Goal: Information Seeking & Learning: Learn about a topic

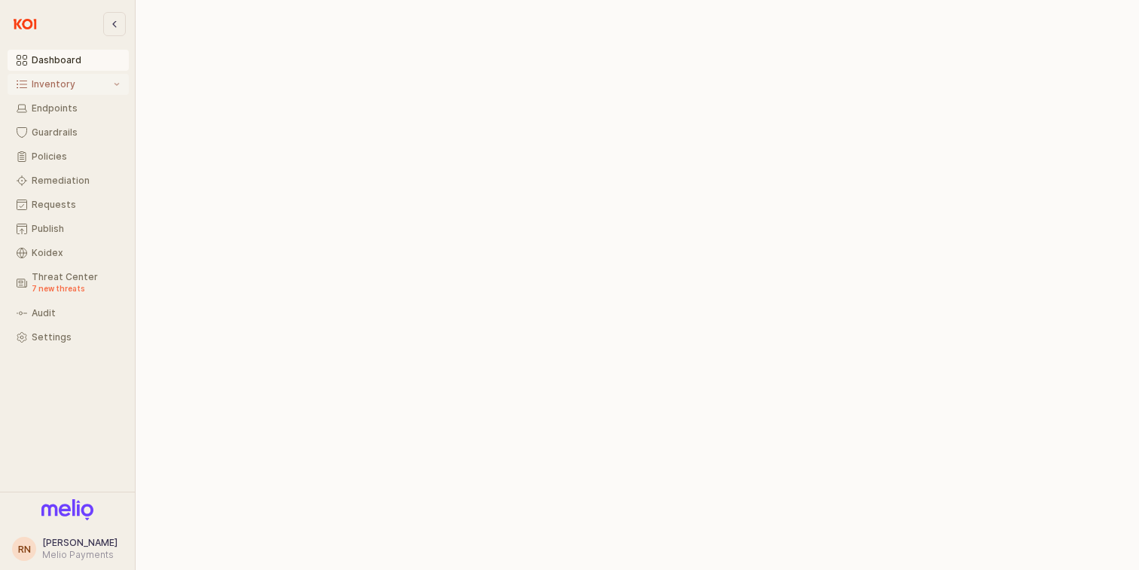
click at [84, 90] on button "Inventory" at bounding box center [68, 84] width 121 height 21
click at [78, 110] on div "All Items" at bounding box center [76, 108] width 88 height 11
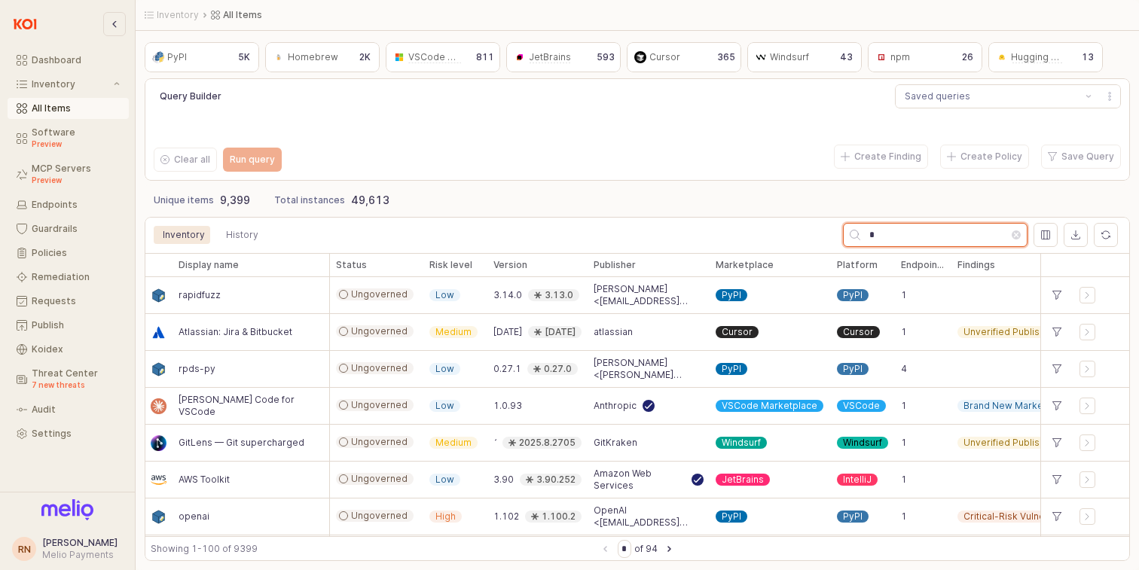
click at [933, 241] on input "*" at bounding box center [936, 235] width 151 height 23
type input "**"
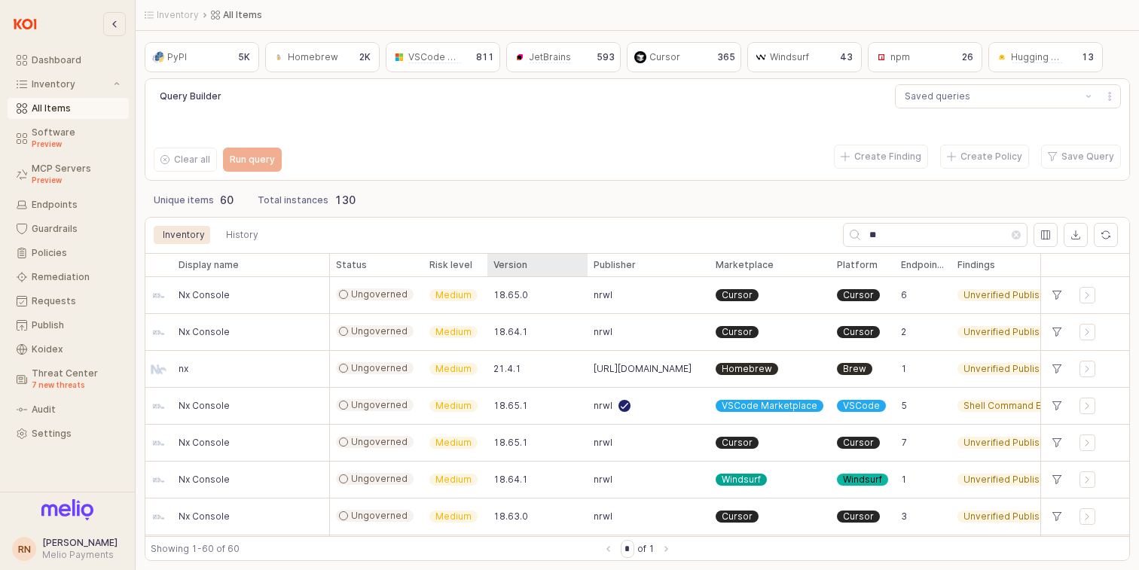
click at [524, 268] on div "Version Version" at bounding box center [538, 265] width 100 height 24
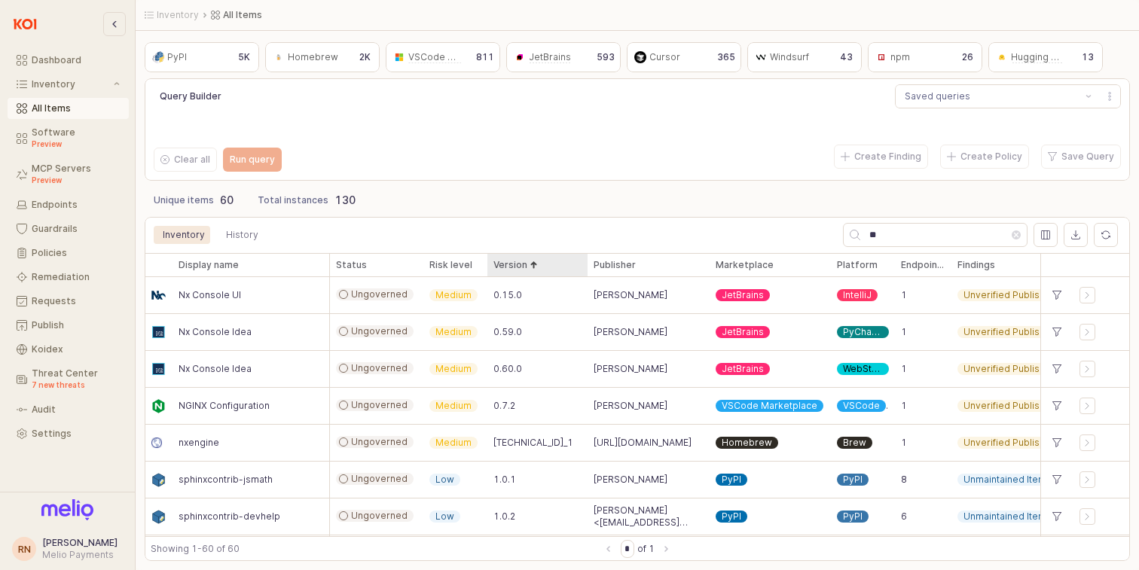
click at [518, 268] on div "Version Version" at bounding box center [538, 265] width 100 height 24
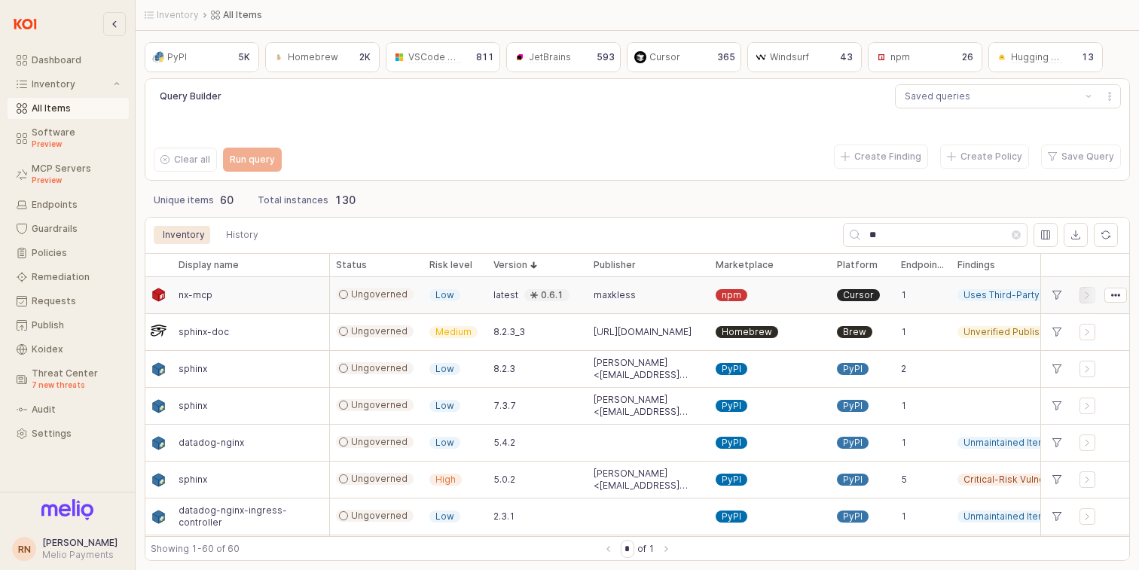
click at [1086, 298] on icon "App Frame" at bounding box center [1088, 295] width 9 height 9
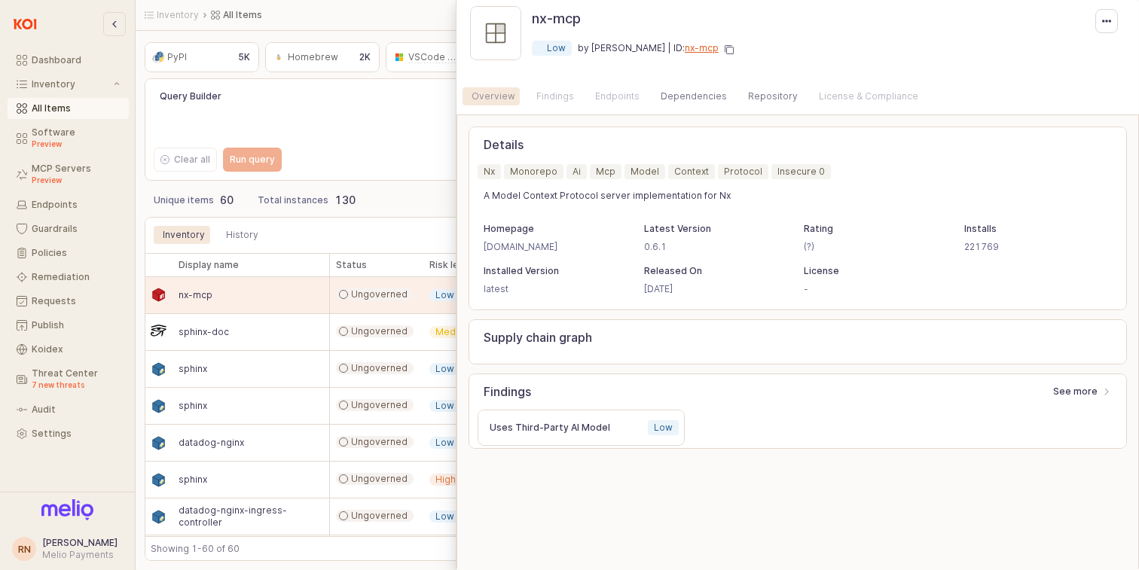
click at [618, 99] on div "Endpoints" at bounding box center [617, 96] width 44 height 18
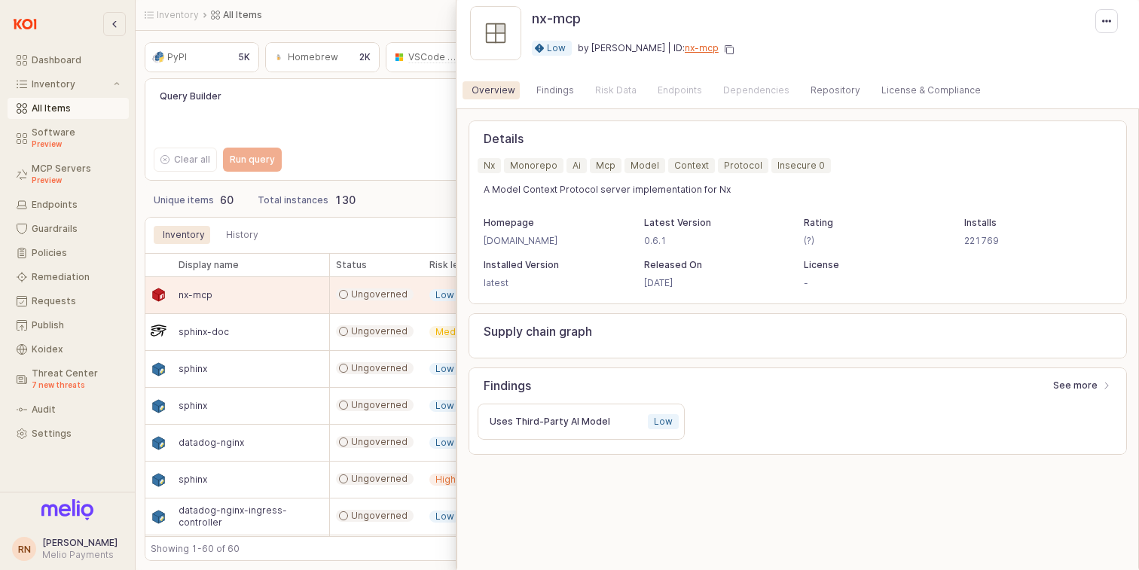
click at [599, 88] on div "Risk Data" at bounding box center [615, 90] width 41 height 18
click at [672, 90] on div "Endpoints" at bounding box center [680, 90] width 44 height 18
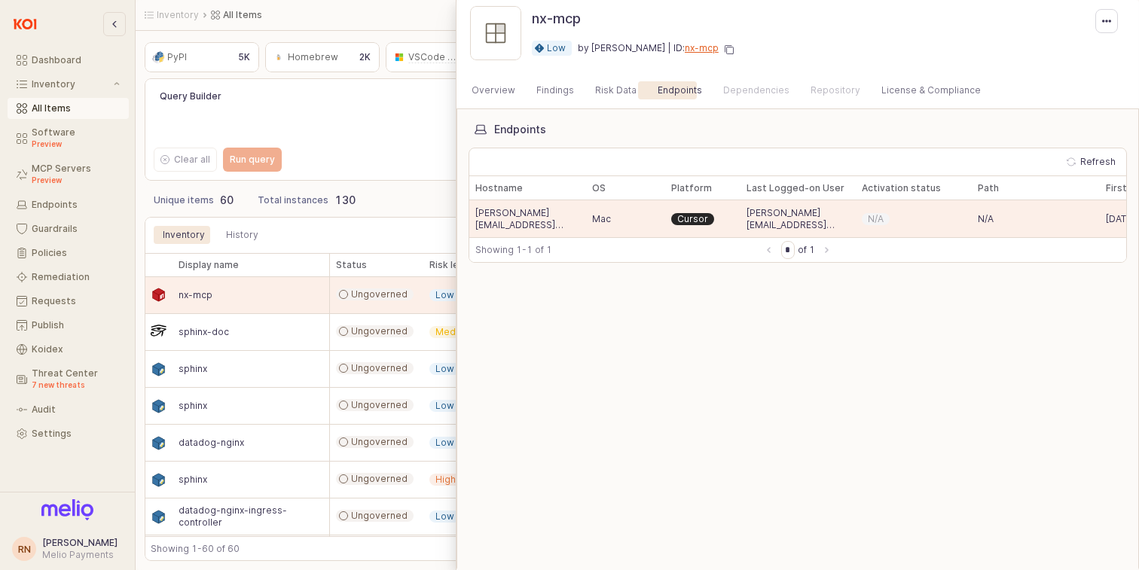
click at [399, 190] on div at bounding box center [569, 285] width 1139 height 570
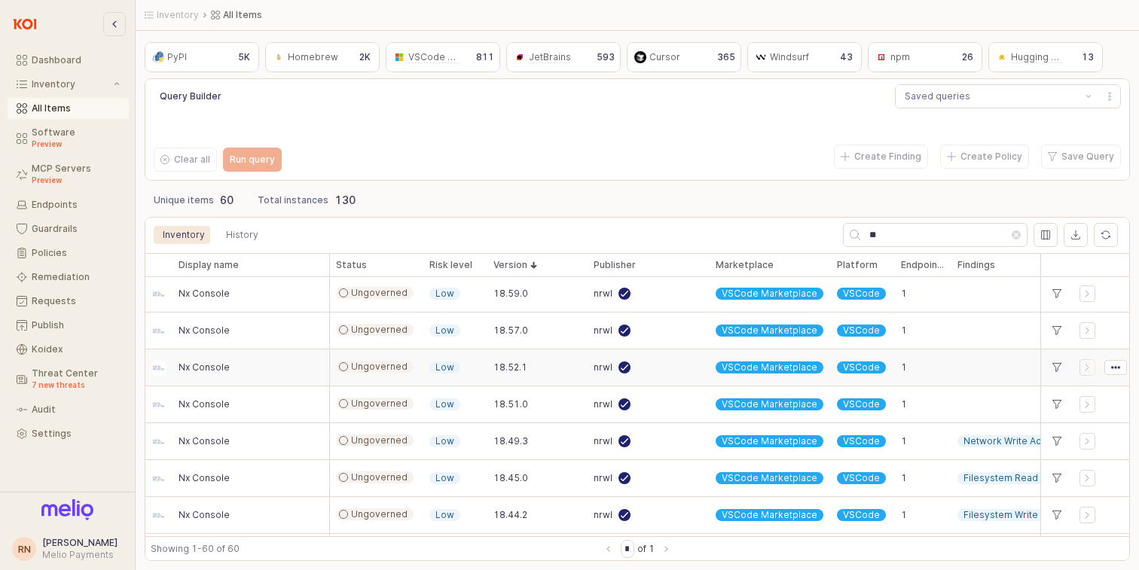
scroll to position [953, 0]
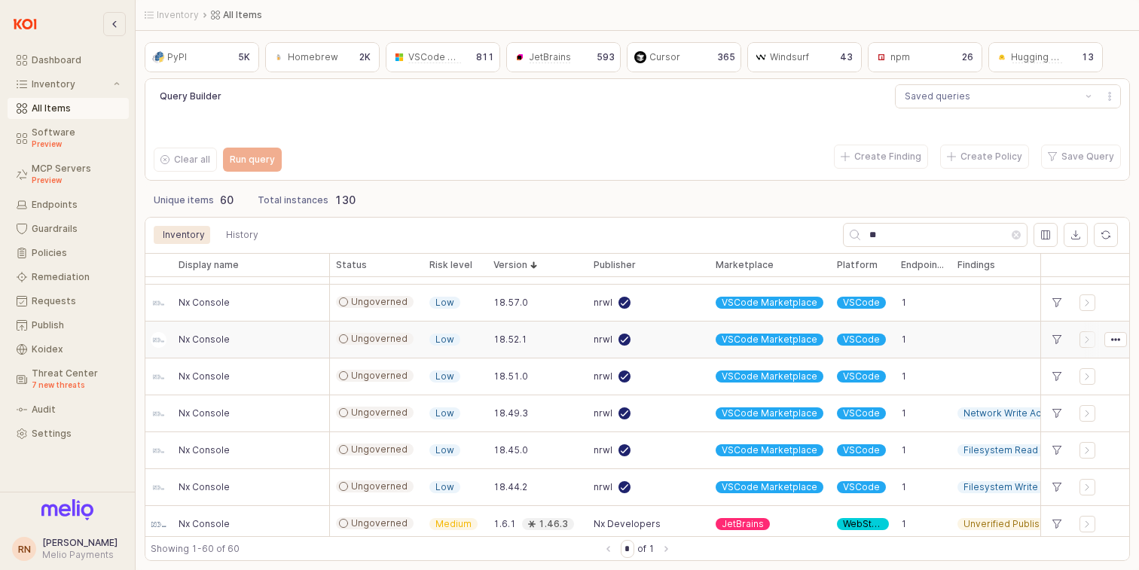
click at [204, 341] on span "Nx Console" at bounding box center [204, 340] width 51 height 12
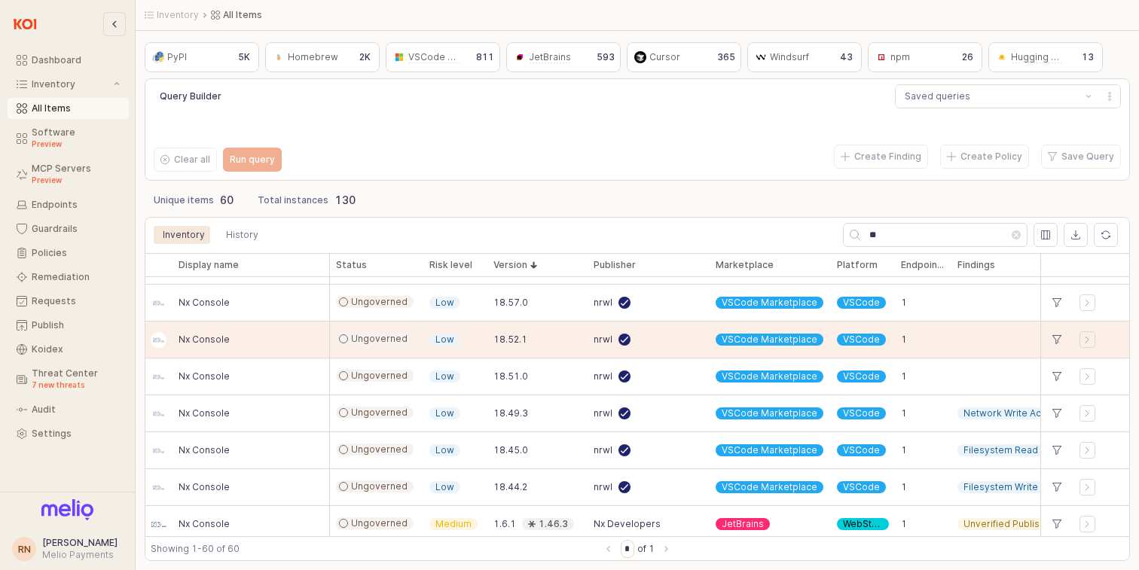
click at [63, 108] on div "All Items" at bounding box center [76, 108] width 88 height 11
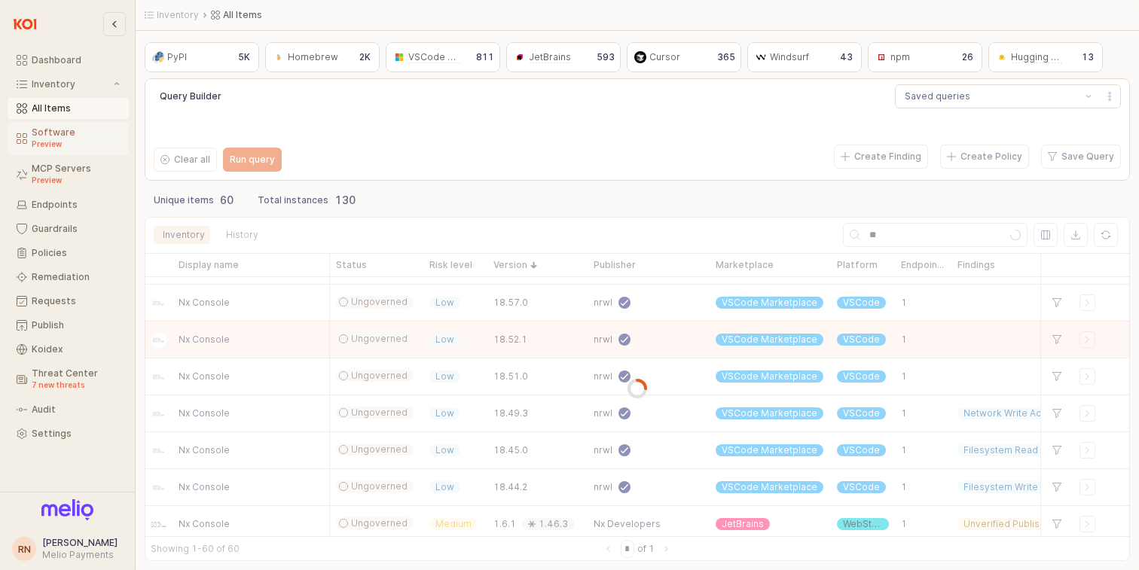
click at [52, 138] on div "Software Preview" at bounding box center [76, 138] width 88 height 23
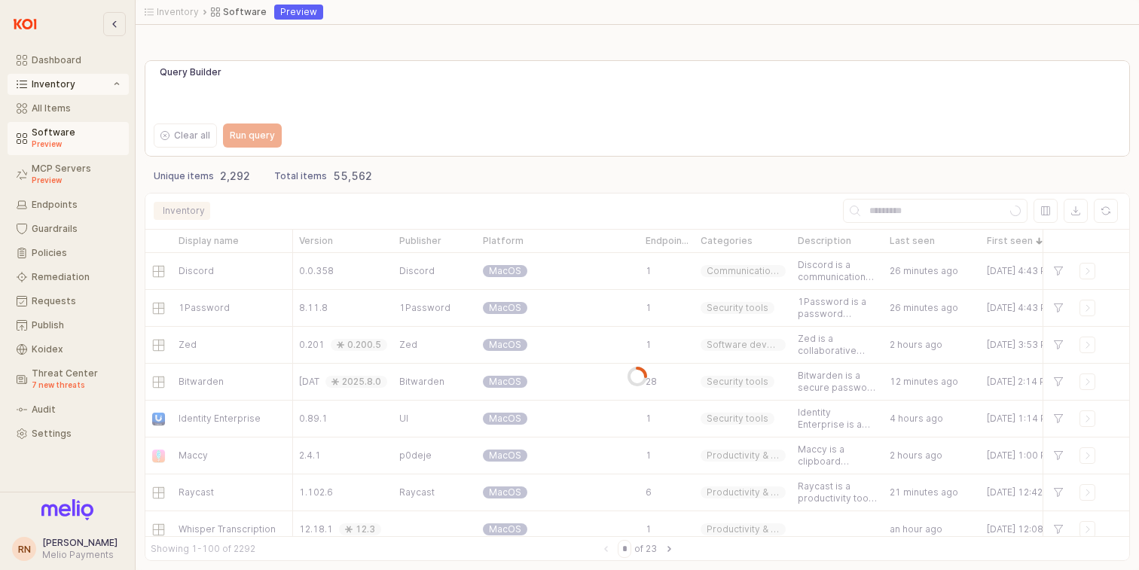
click at [849, 90] on div "App Frame" at bounding box center [638, 102] width 980 height 30
click at [36, 109] on div "All Items" at bounding box center [76, 108] width 88 height 11
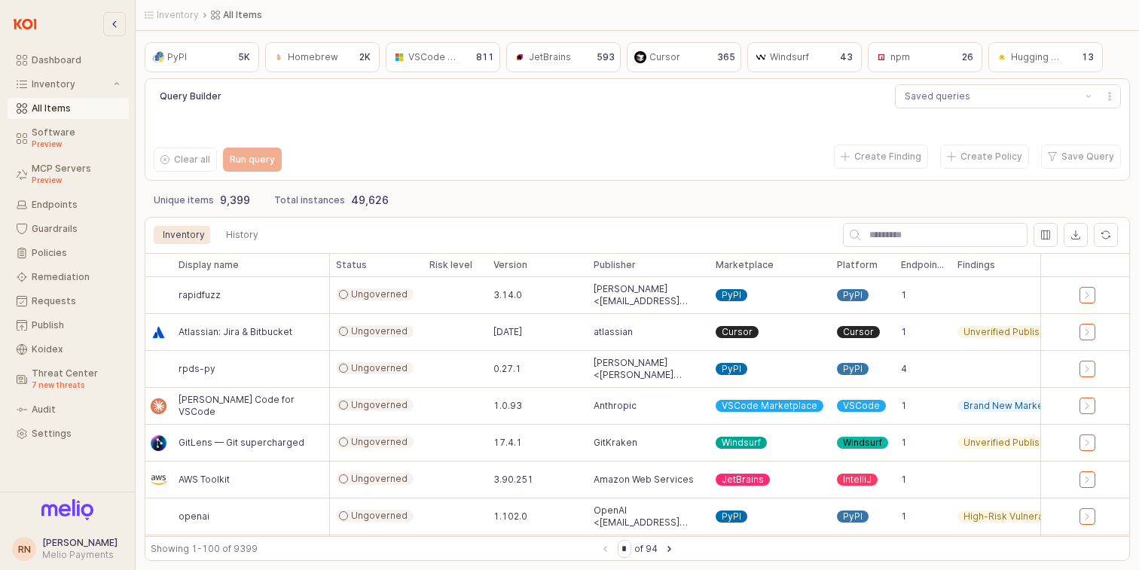
click at [839, 109] on div "Query Builder Saved queries" at bounding box center [638, 96] width 968 height 30
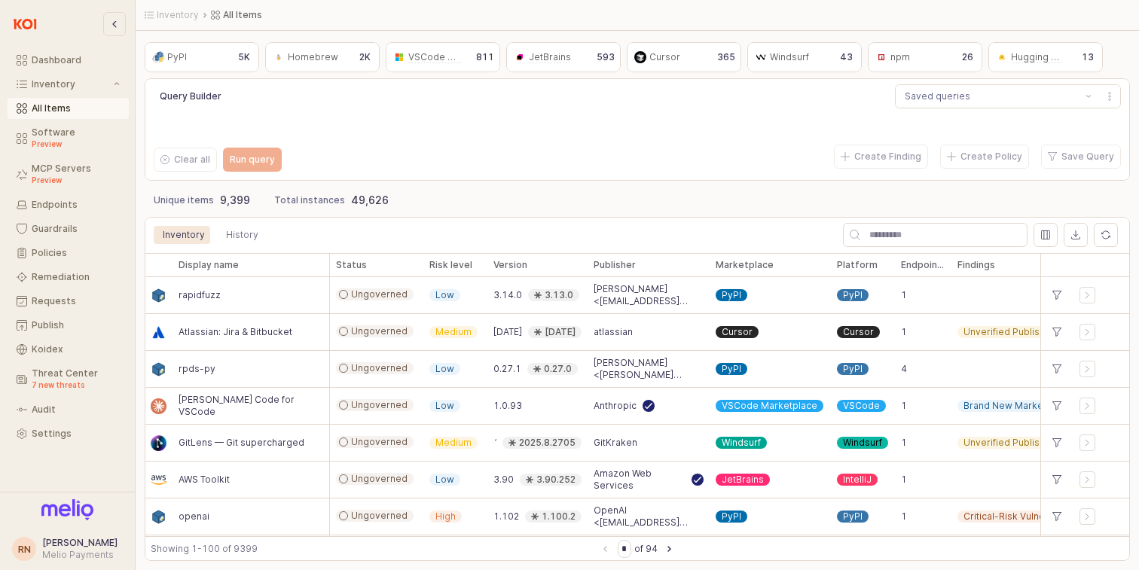
click at [907, 64] on div "npm" at bounding box center [901, 57] width 20 height 15
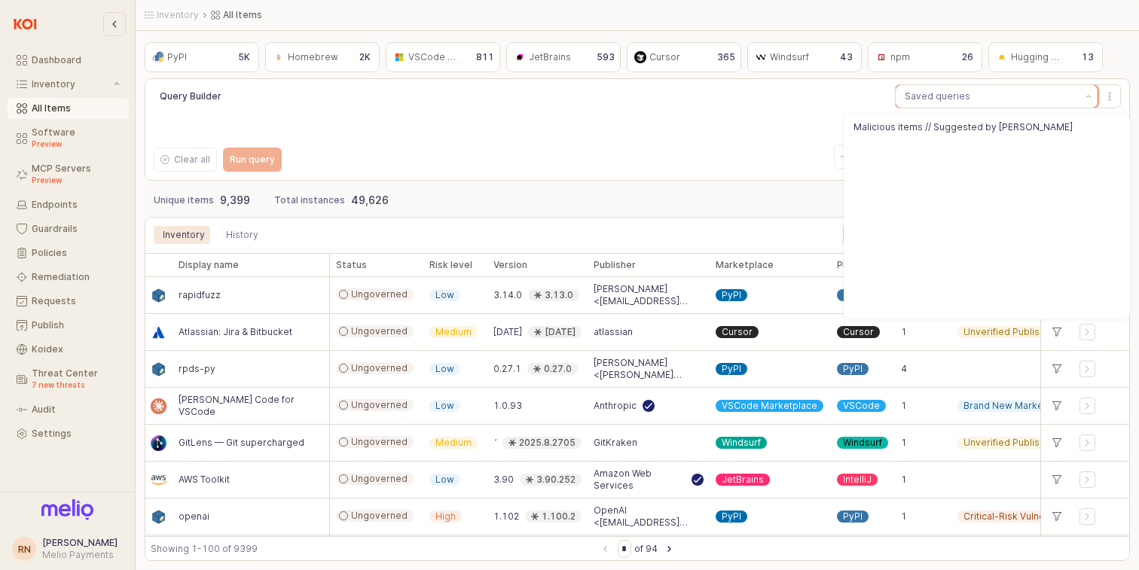
click at [939, 102] on div "Saved queries" at bounding box center [938, 96] width 66 height 15
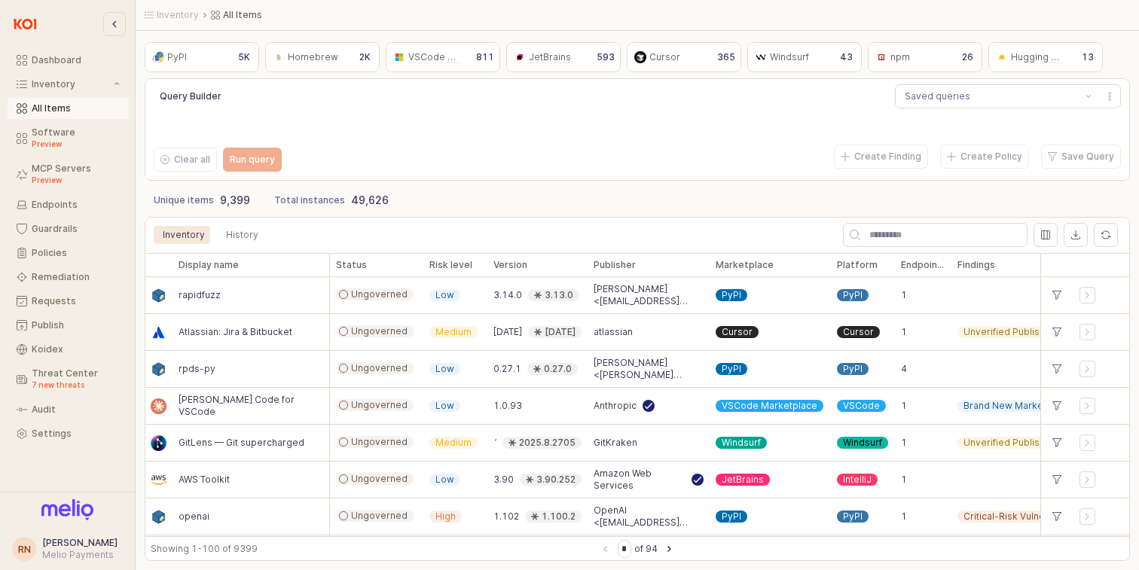
click at [822, 104] on div "Query Builder Saved queries" at bounding box center [638, 96] width 968 height 30
click at [890, 228] on input "App Frame" at bounding box center [944, 235] width 167 height 23
type input "**"
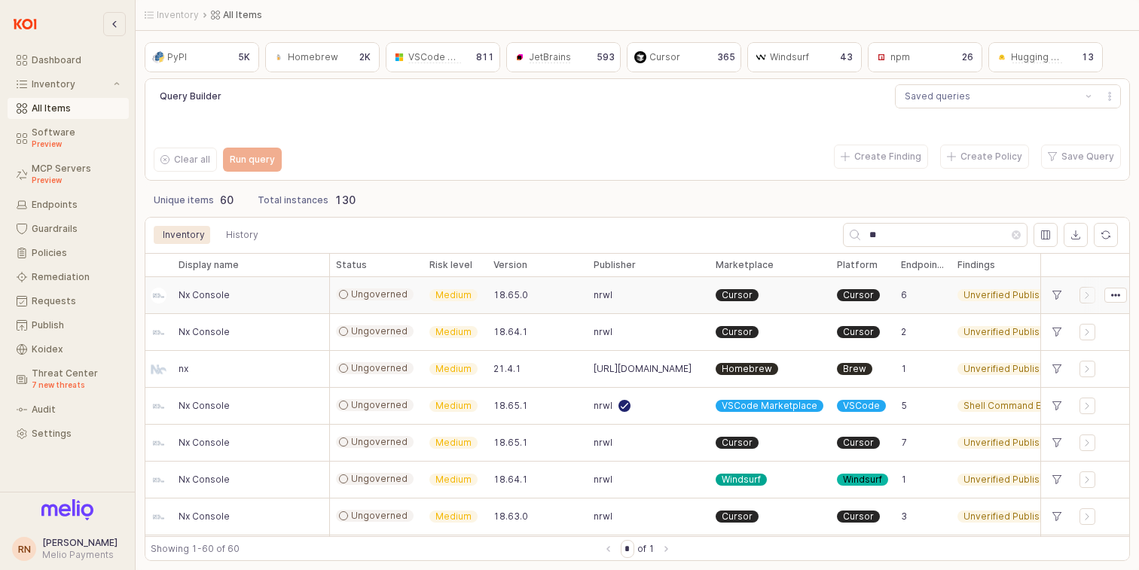
click at [595, 302] on div "nrwl" at bounding box center [649, 295] width 122 height 37
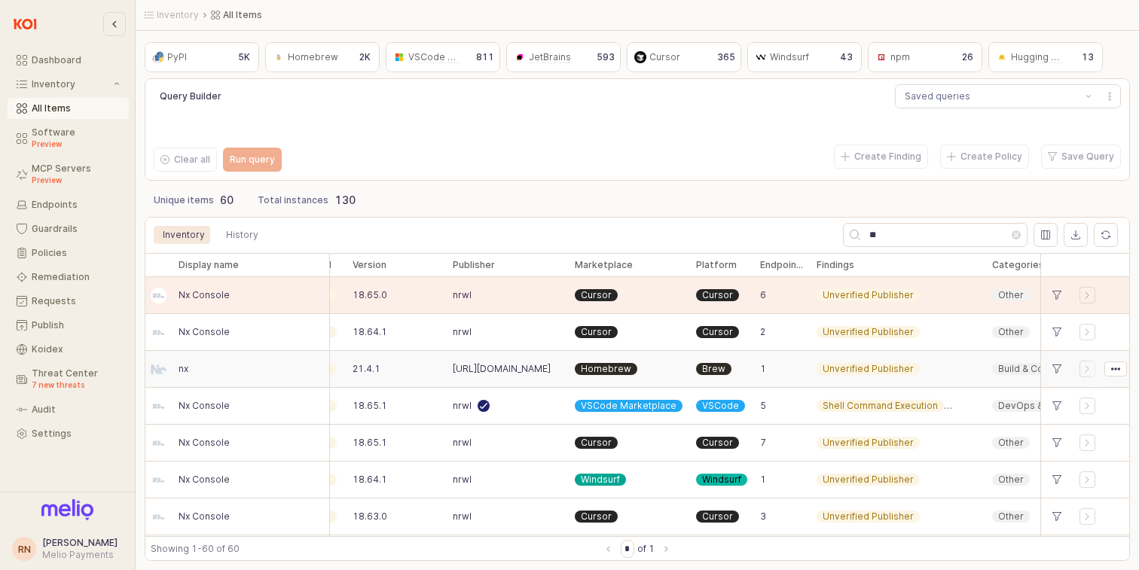
scroll to position [0, 171]
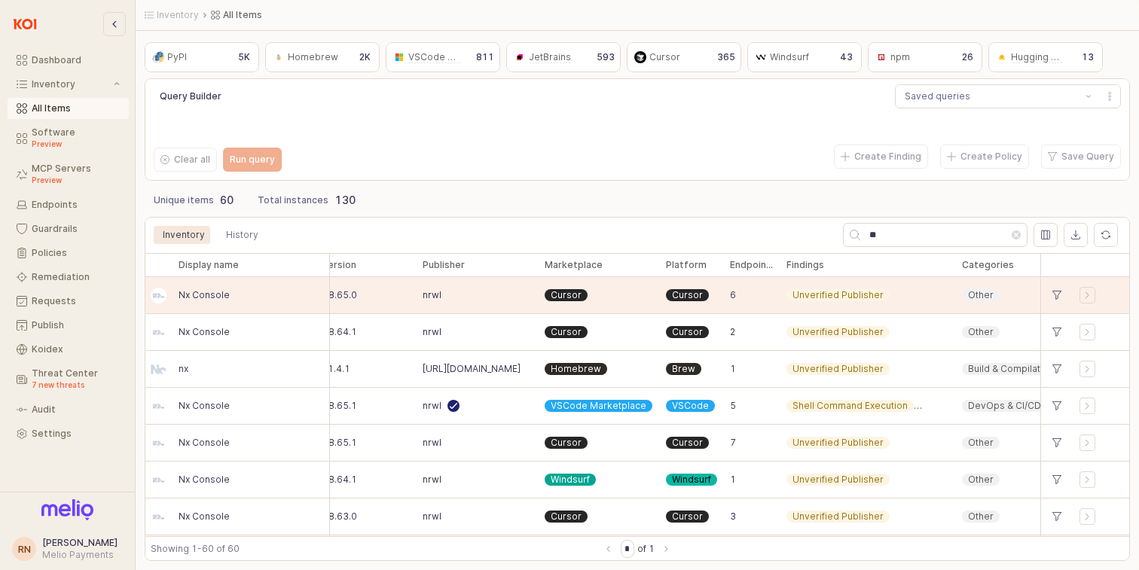
click at [931, 68] on div "npm npm" at bounding box center [911, 57] width 81 height 24
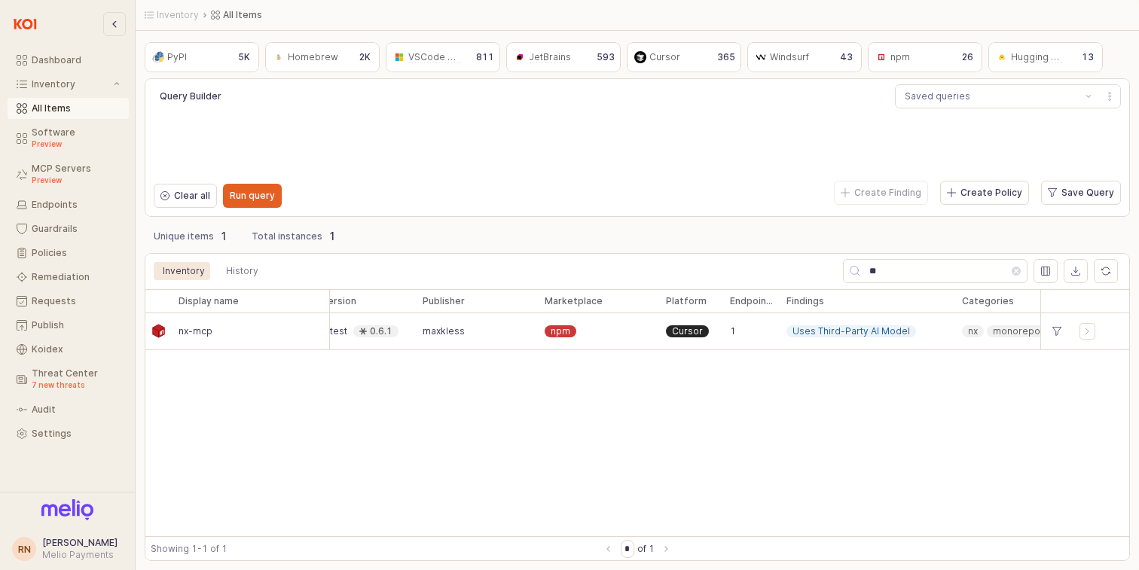
click at [671, 179] on div "Create Finding Create Policy Save Query" at bounding box center [883, 193] width 490 height 30
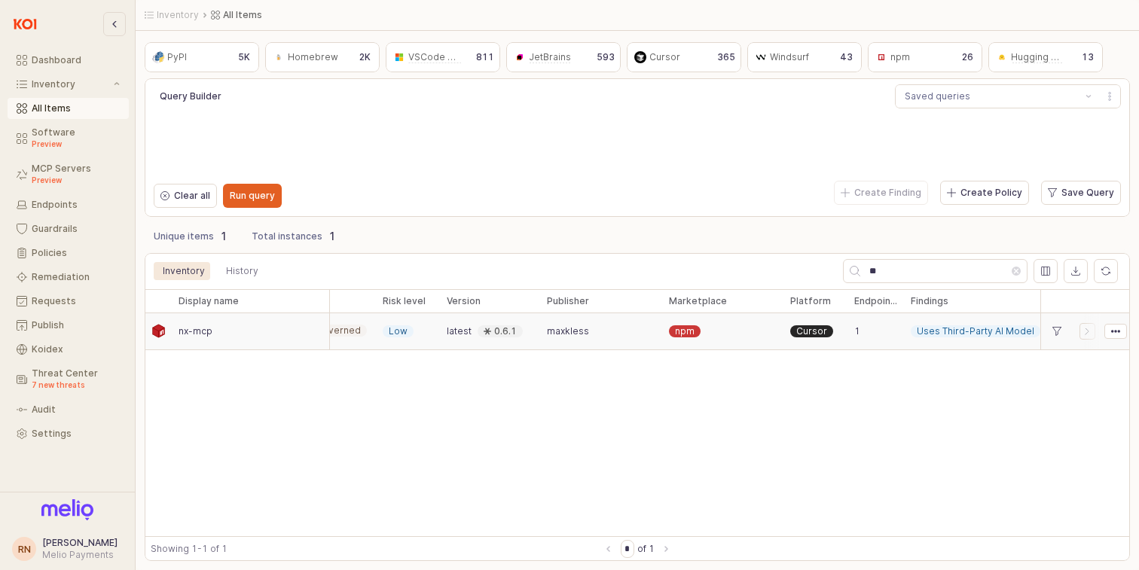
scroll to position [0, 0]
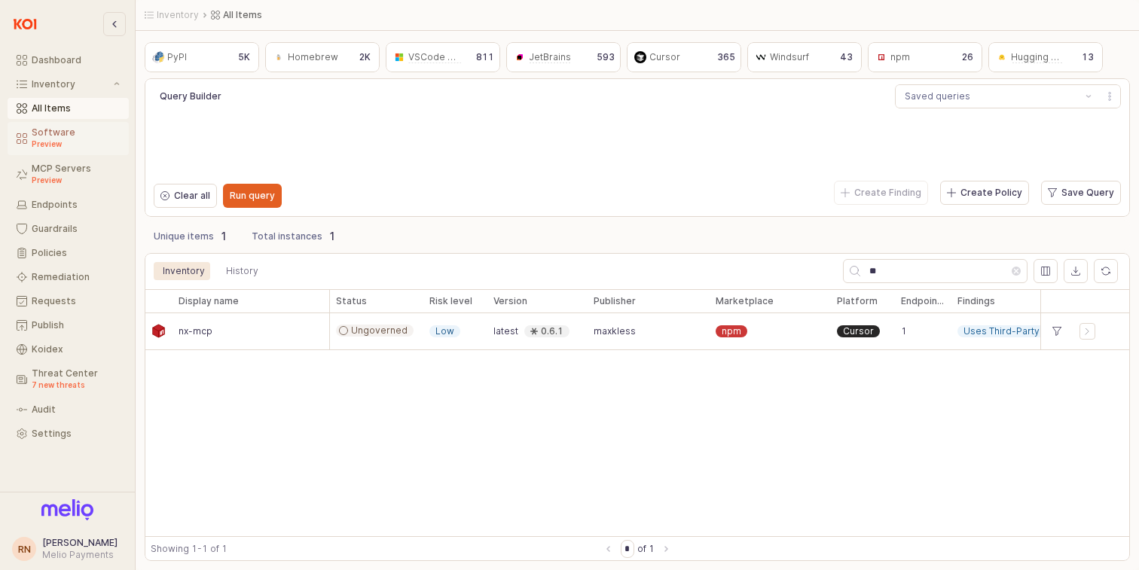
click at [72, 147] on div "Preview" at bounding box center [76, 144] width 88 height 12
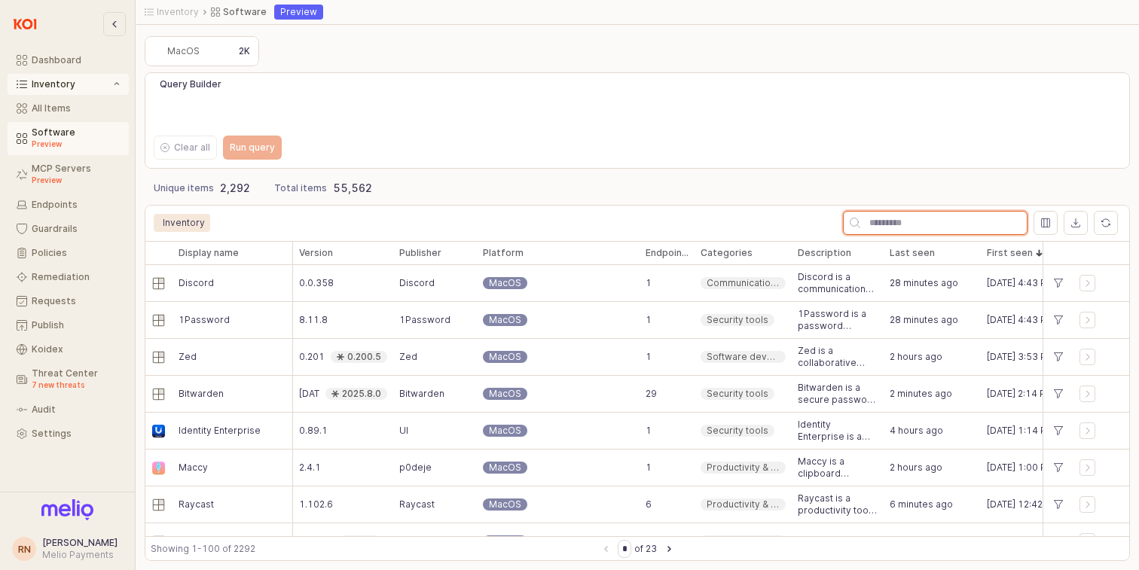
click at [892, 223] on input "App Frame" at bounding box center [944, 223] width 167 height 23
type input "**"
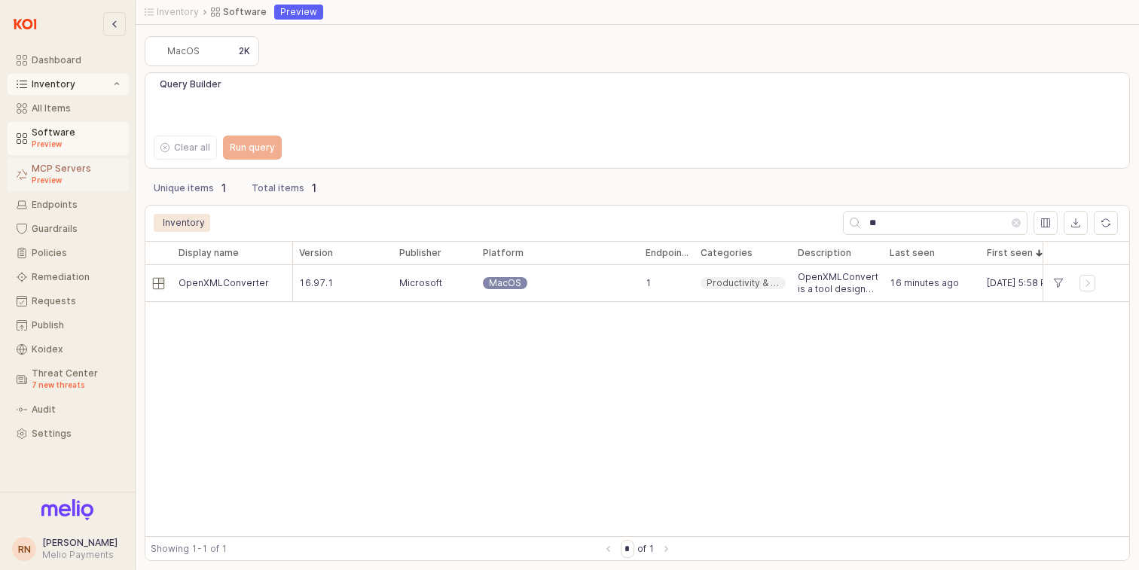
click at [94, 173] on div "MCP Servers Preview" at bounding box center [76, 175] width 88 height 23
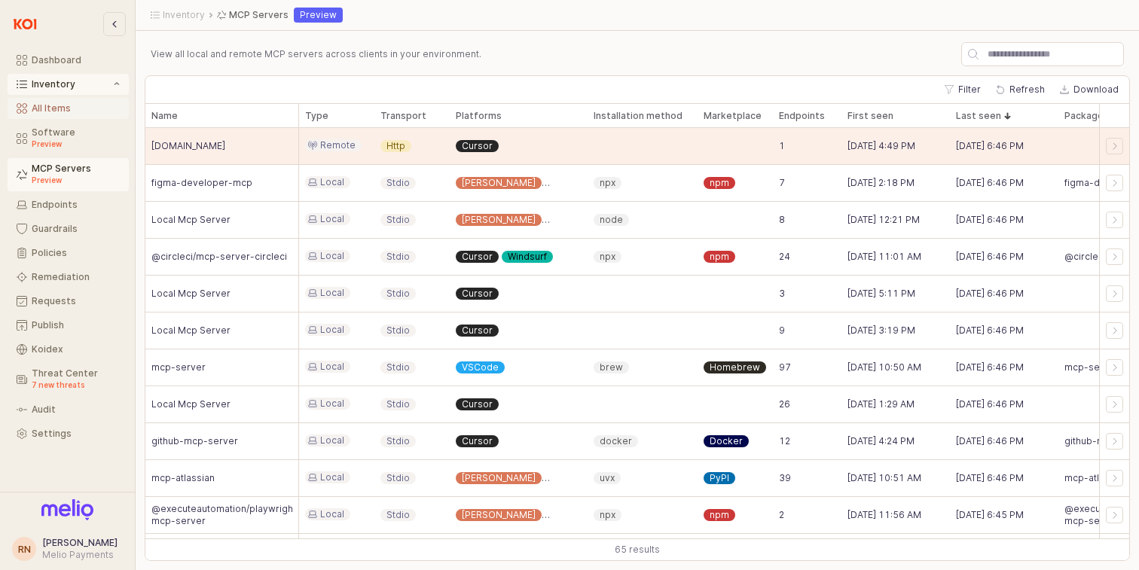
click at [52, 115] on button "All Items" at bounding box center [68, 108] width 121 height 21
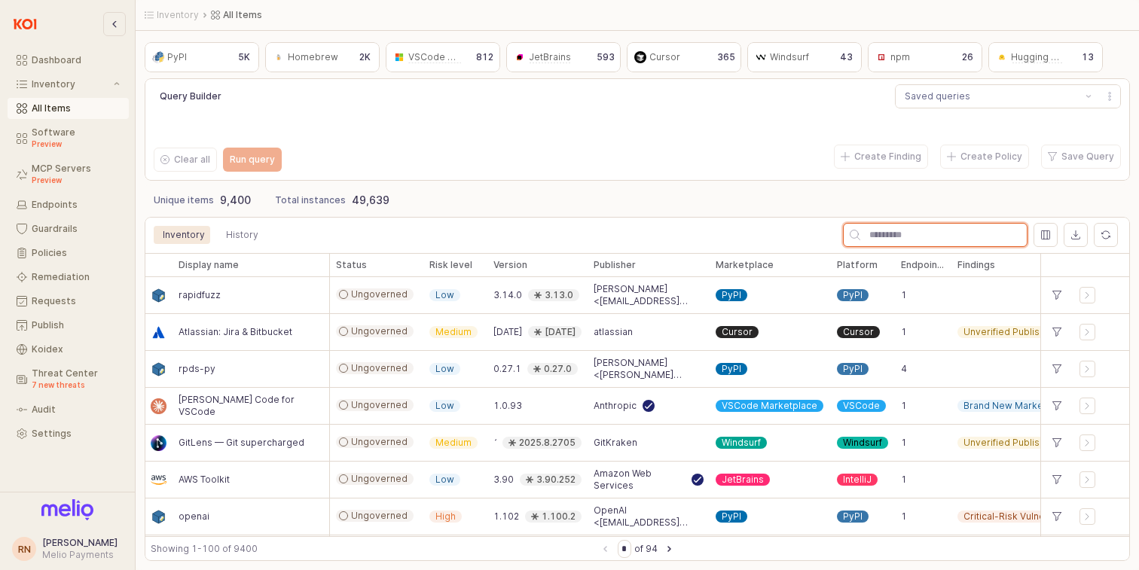
click at [882, 234] on input "App Frame" at bounding box center [944, 235] width 167 height 23
type input "**"
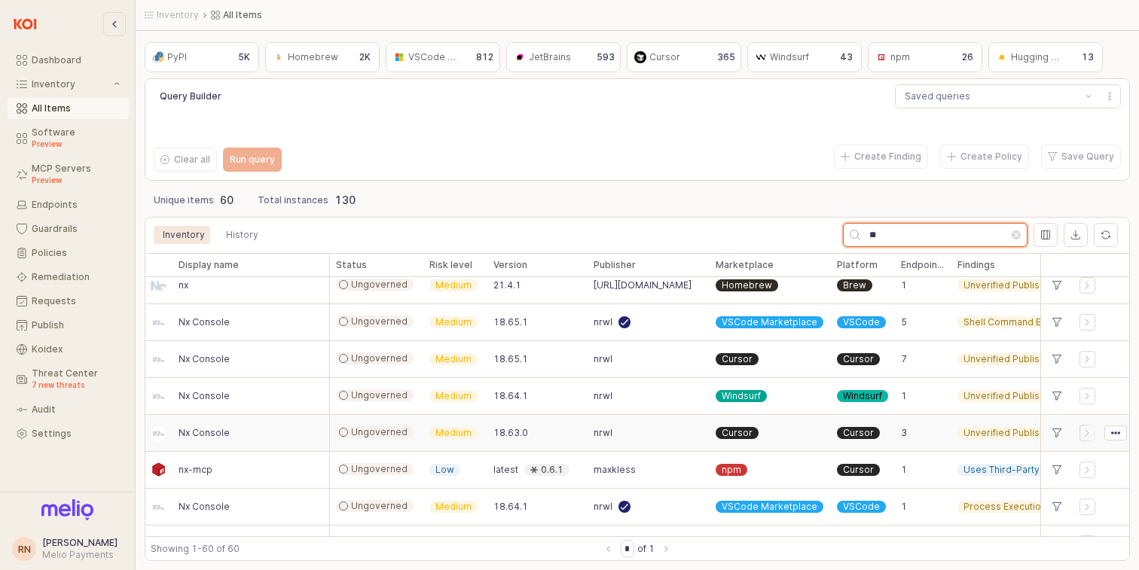
scroll to position [84, 0]
click at [503, 432] on span "18.63.0" at bounding box center [511, 433] width 35 height 12
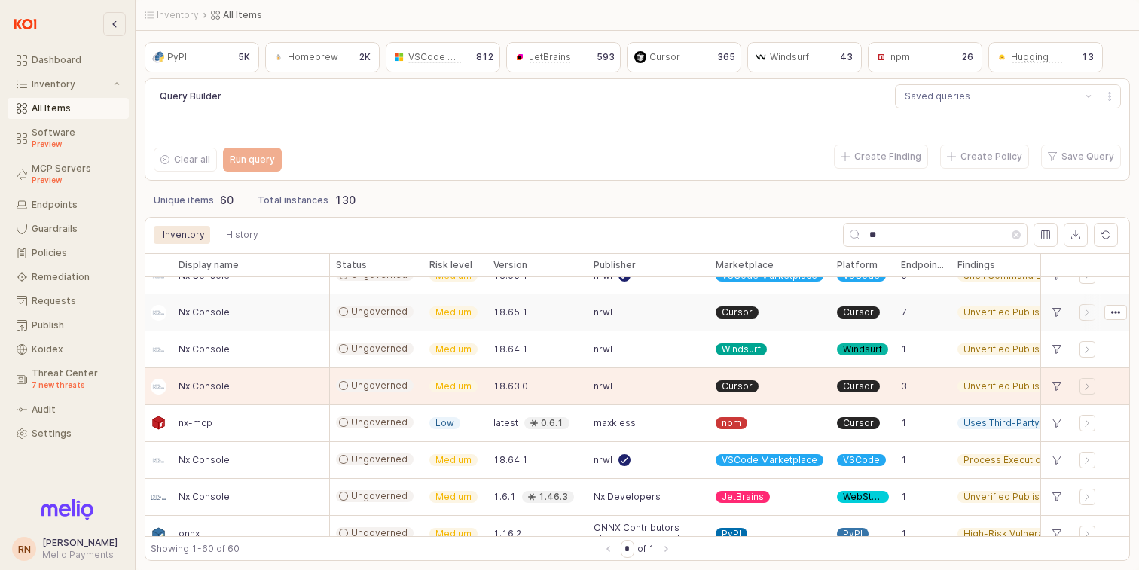
scroll to position [0, 0]
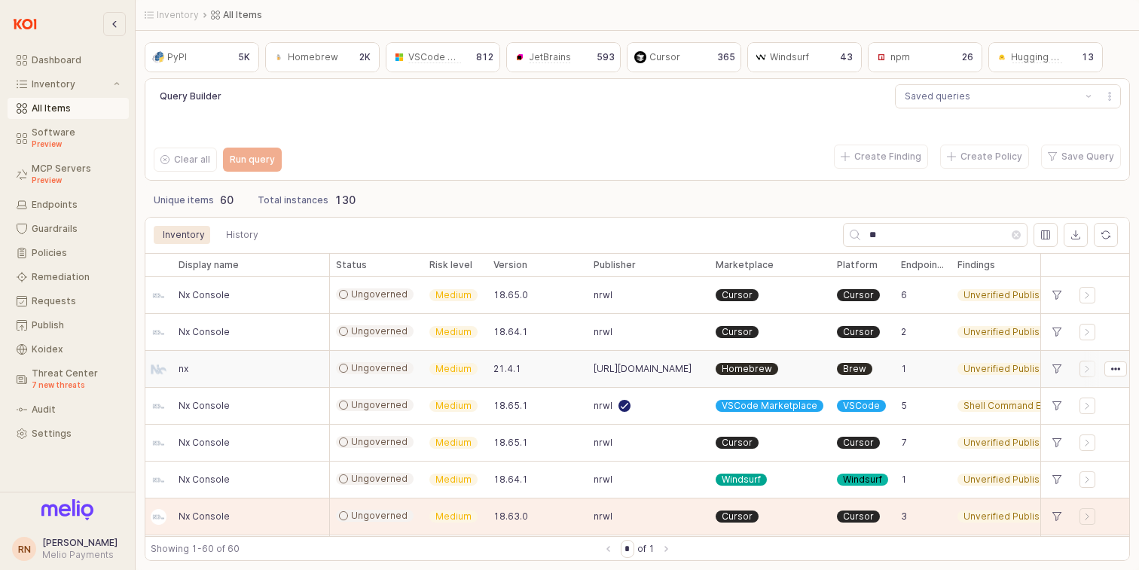
click at [600, 368] on span "[URL][DOMAIN_NAME]" at bounding box center [643, 369] width 98 height 12
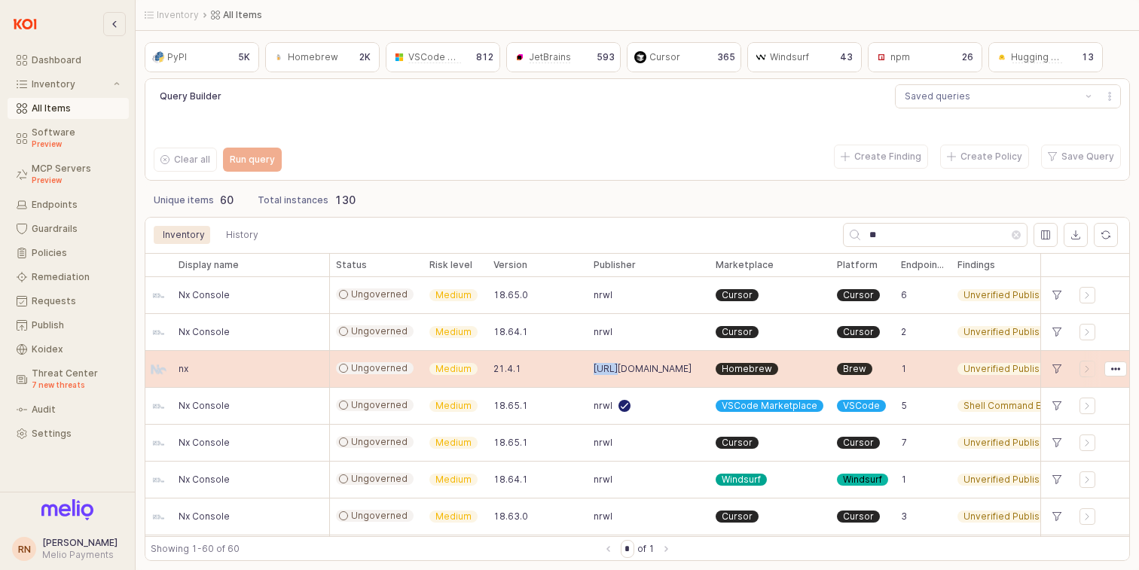
click at [600, 368] on span "[URL][DOMAIN_NAME]" at bounding box center [643, 369] width 98 height 12
click at [585, 369] on div "21.4.1" at bounding box center [538, 369] width 100 height 37
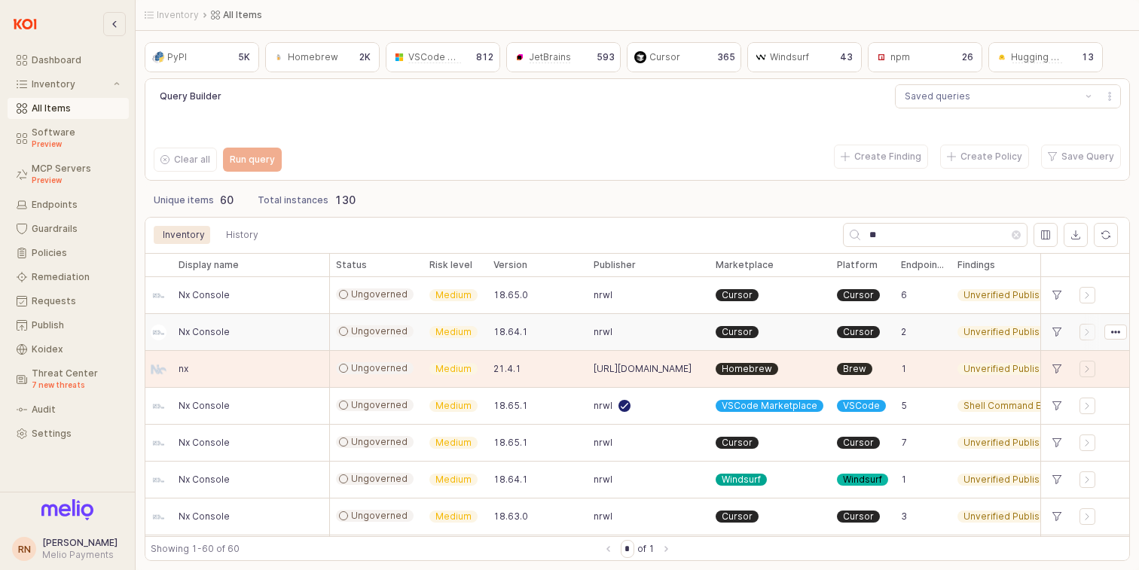
click at [611, 317] on div "nrwl" at bounding box center [649, 332] width 122 height 37
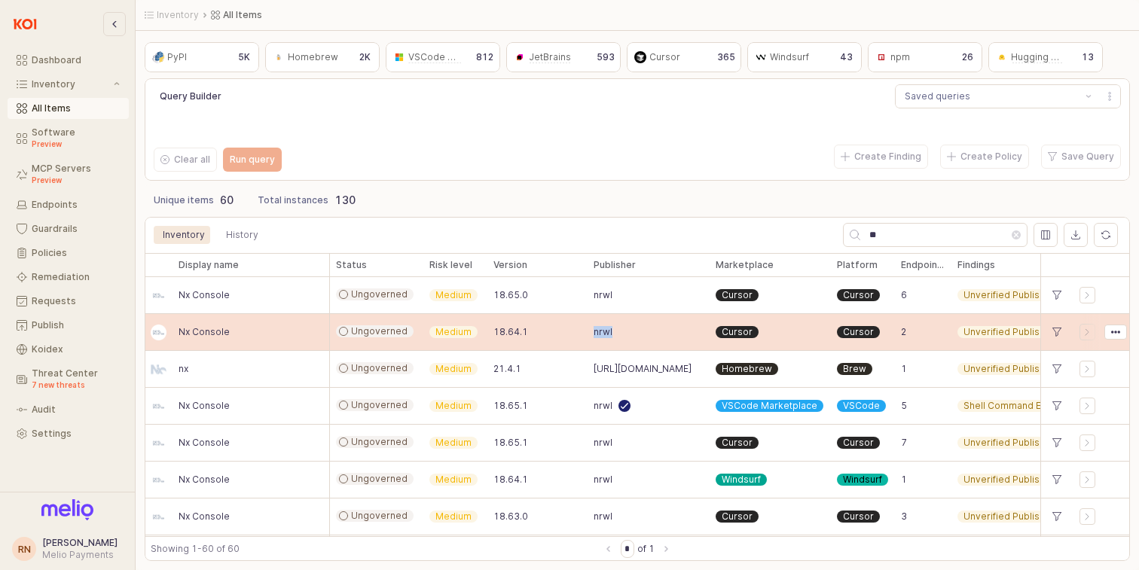
click at [611, 317] on div "nrwl" at bounding box center [649, 332] width 122 height 37
click at [604, 326] on span "nrwl" at bounding box center [603, 332] width 19 height 12
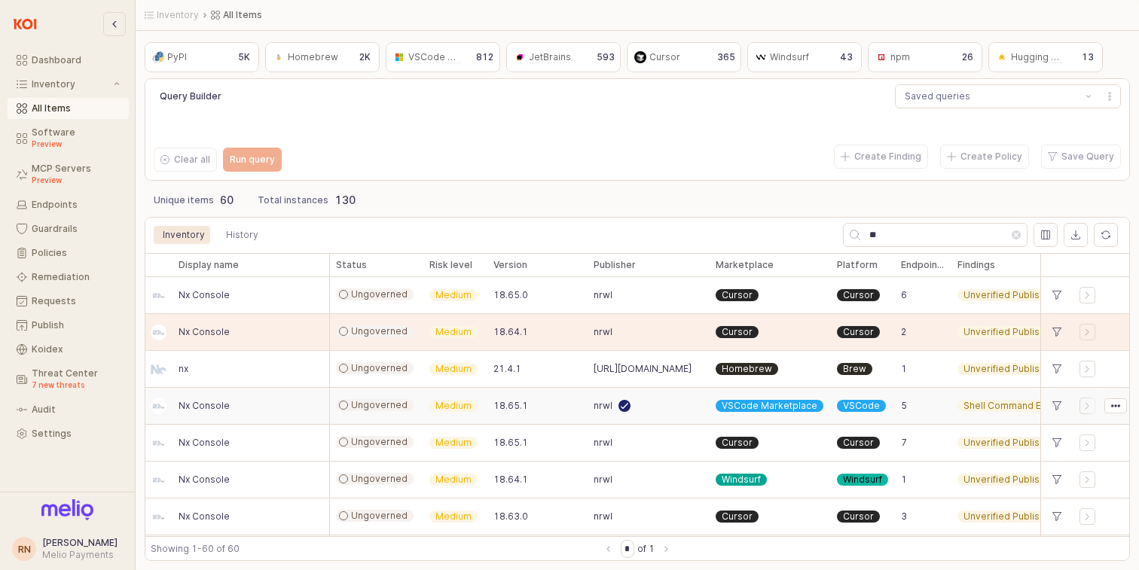
scroll to position [13, 0]
